Goal: Task Accomplishment & Management: Complete application form

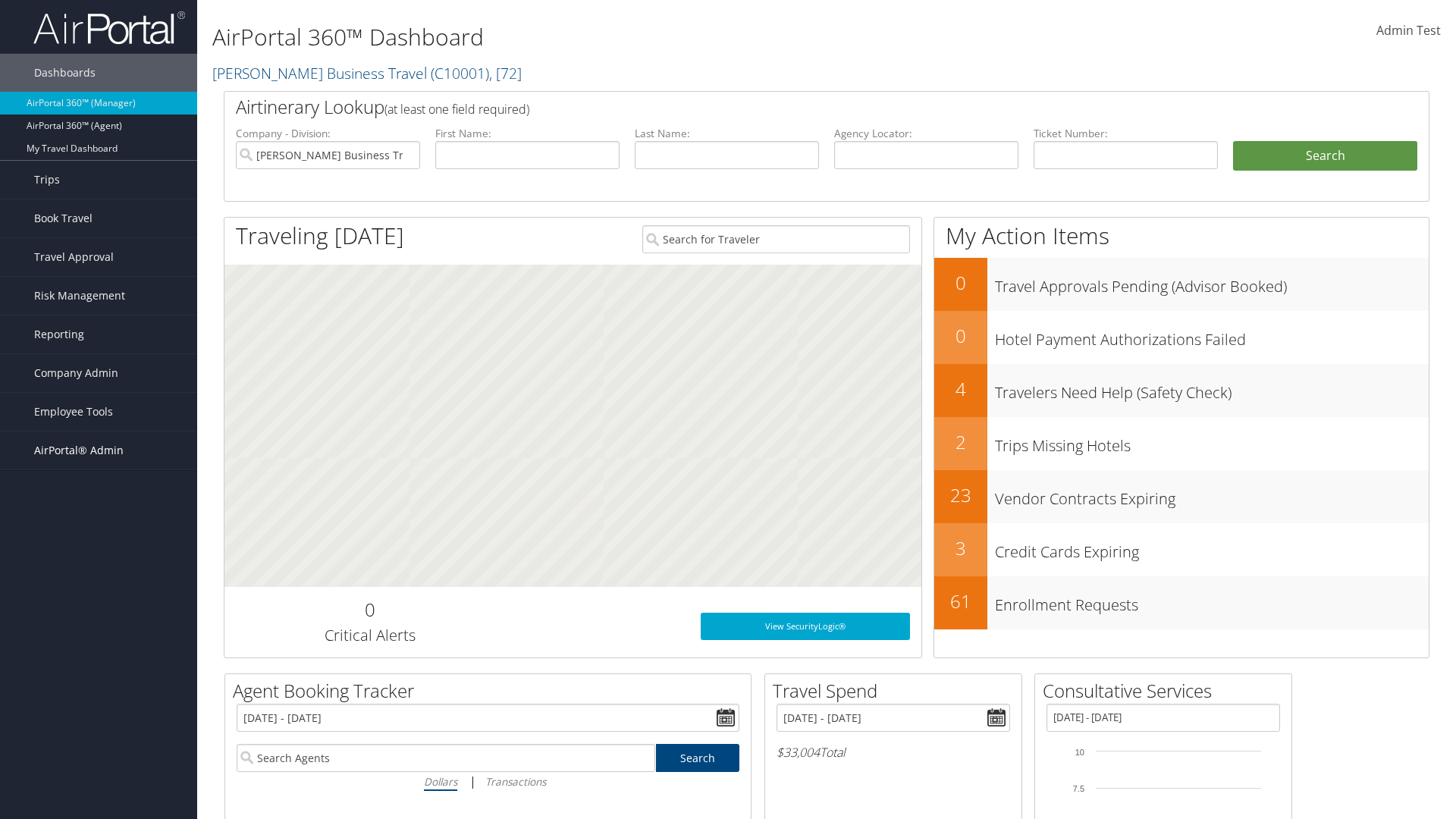
click at [98, 451] on span "AirPortal® Admin" at bounding box center [78, 451] width 90 height 38
click at [98, 549] on link "Service Profiles" at bounding box center [98, 549] width 198 height 23
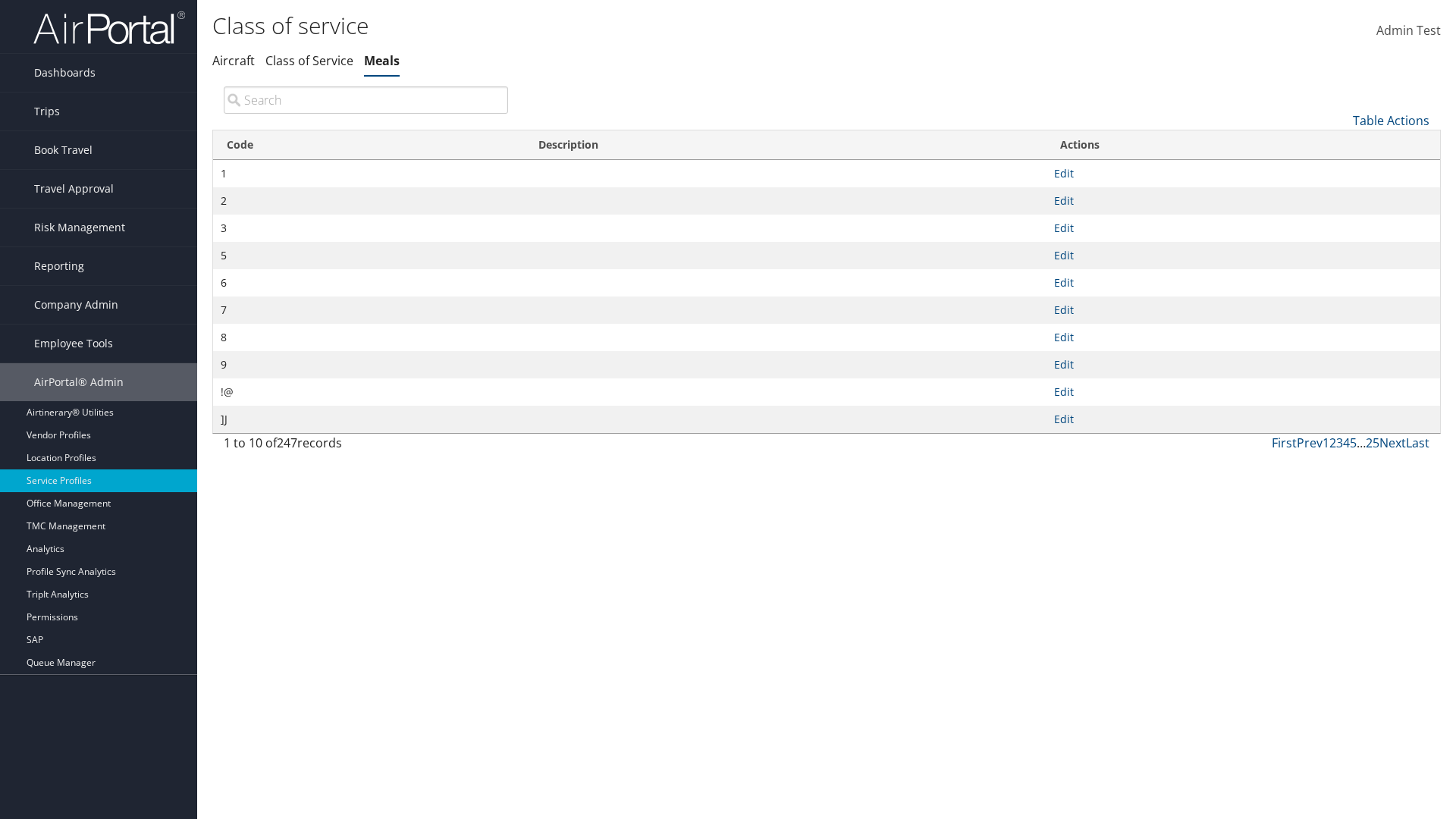
click at [1391, 120] on link "Table Actions" at bounding box center [1392, 120] width 77 height 17
click at [1340, 144] on link "New Record" at bounding box center [1340, 144] width 199 height 26
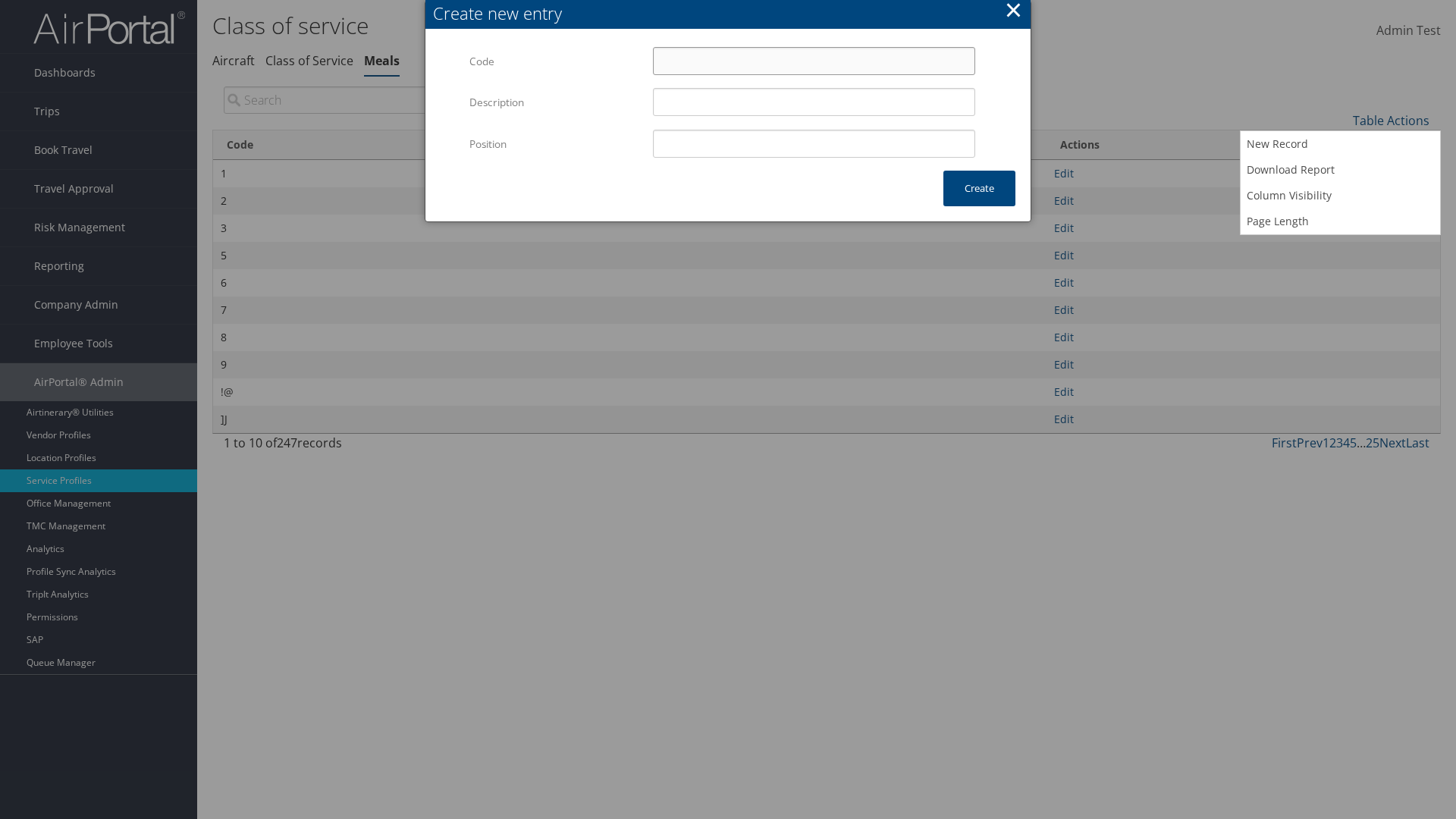
click at [814, 61] on input "Code" at bounding box center [814, 61] width 322 height 28
type input "@D"
click at [814, 144] on input "Position" at bounding box center [814, 144] width 322 height 28
type input "12"
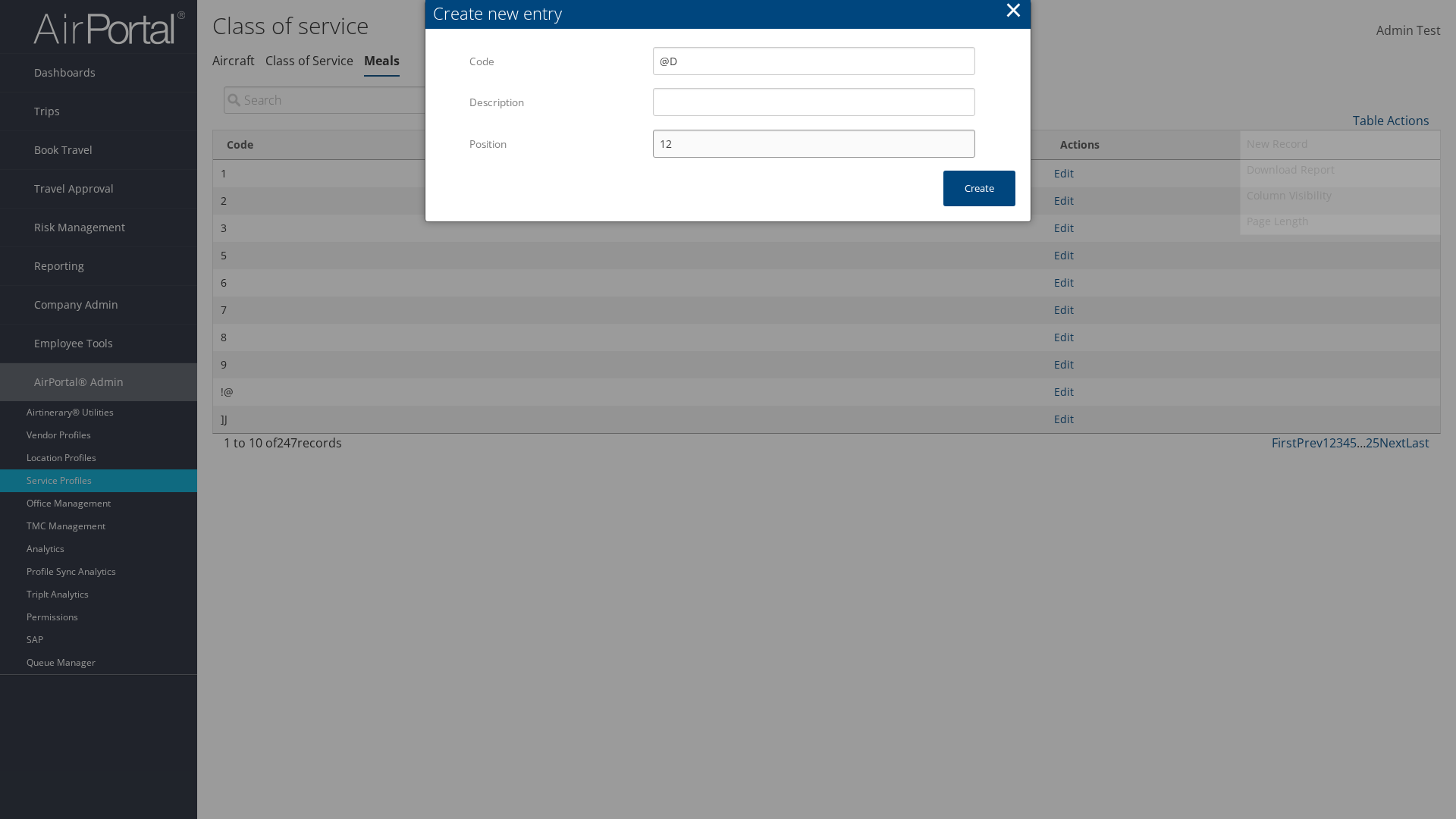
type input "@D"
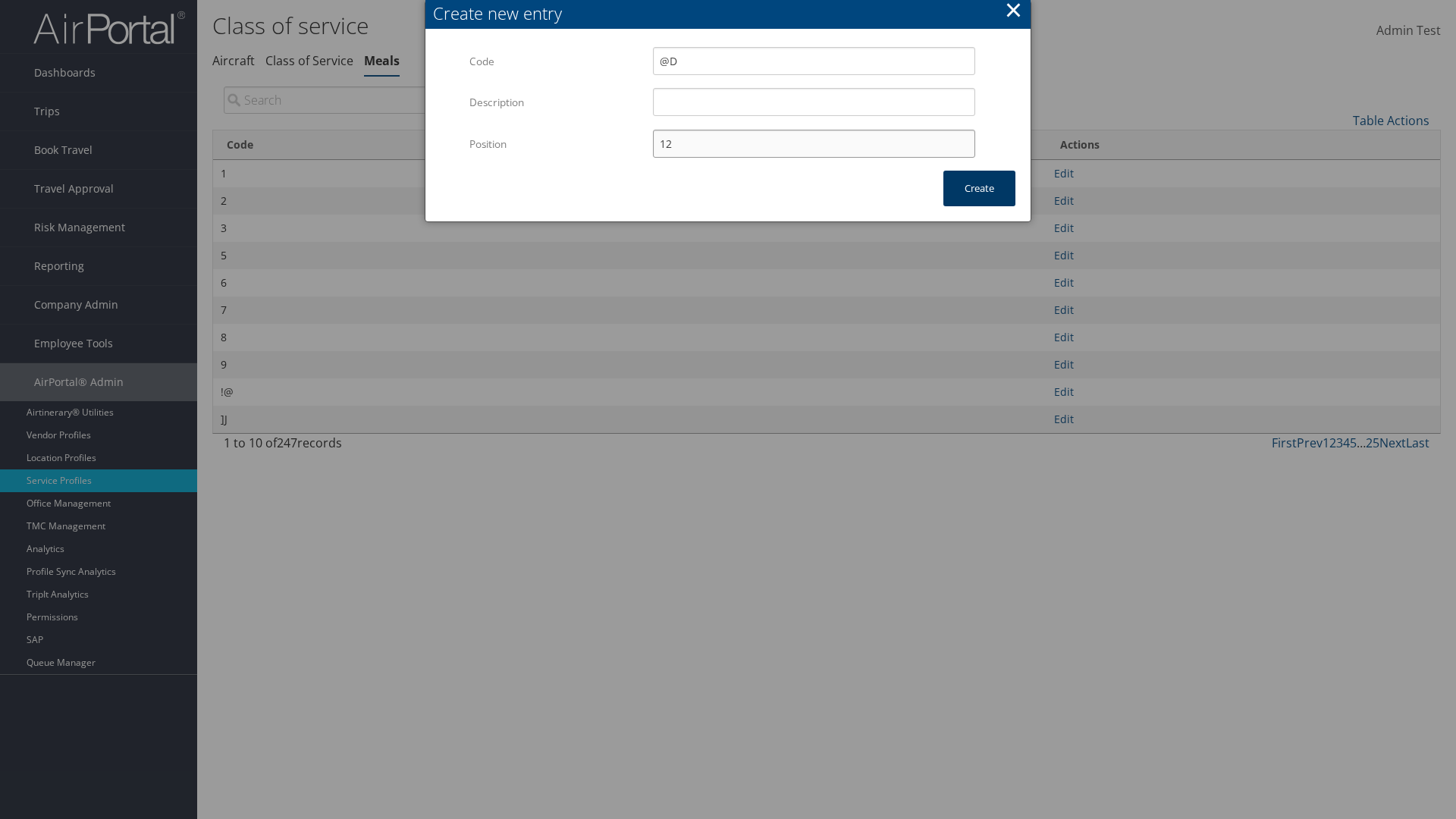
type input "12"
click at [979, 188] on button "Create" at bounding box center [979, 188] width 72 height 36
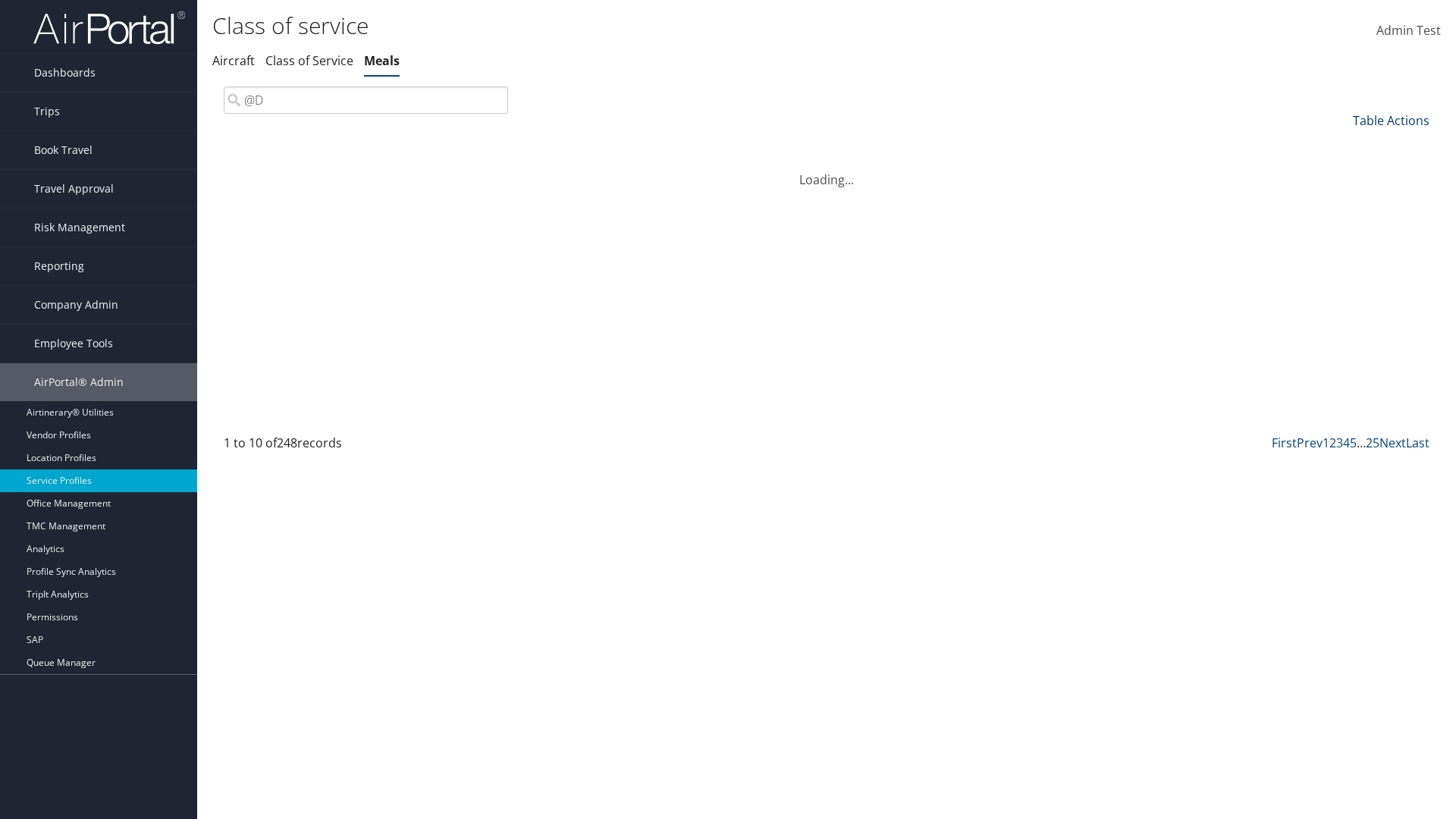
type input "@D"
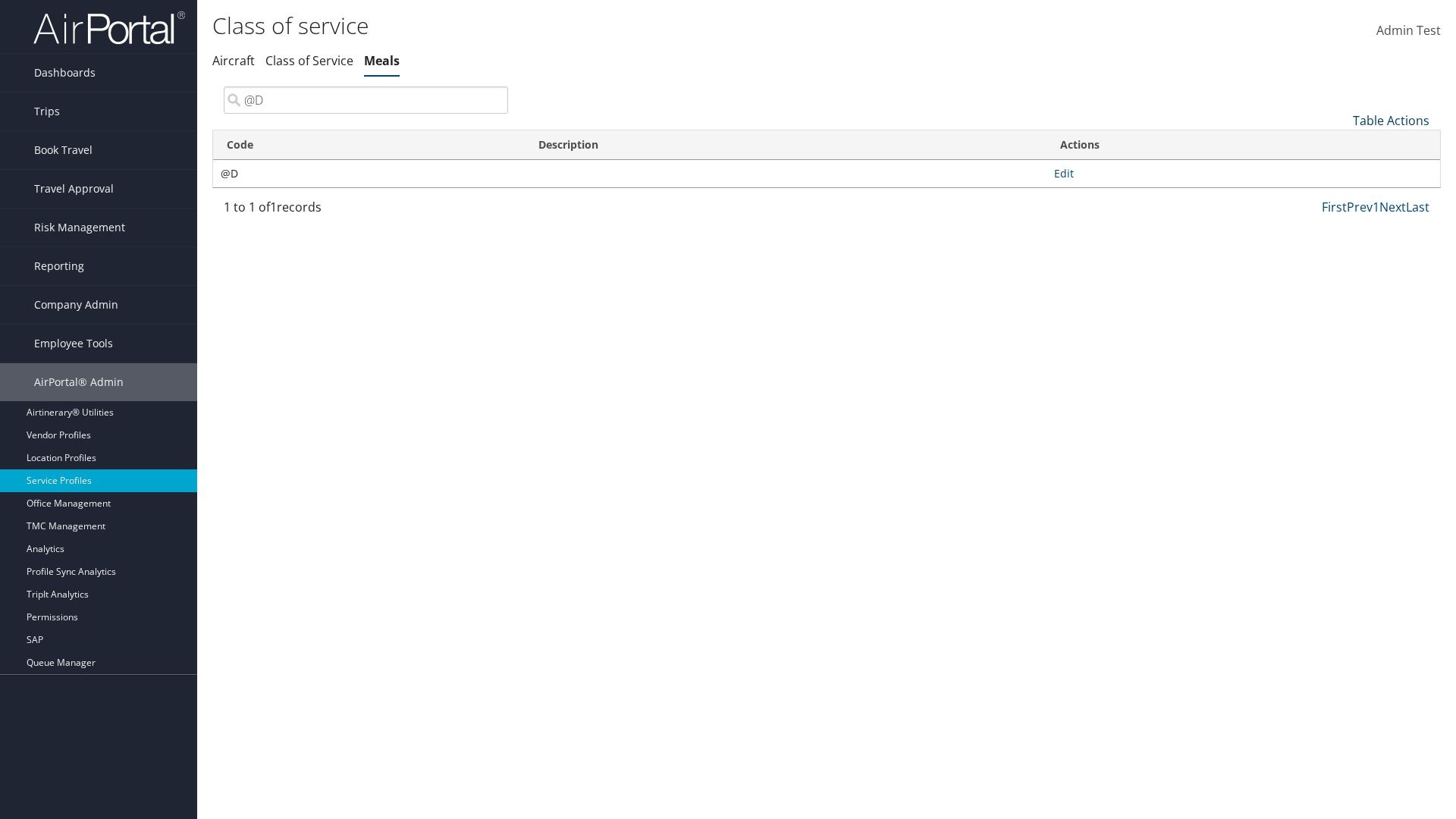
click at [1391, 120] on link "Table Actions" at bounding box center [1392, 120] width 77 height 17
